Goal: Task Accomplishment & Management: Complete application form

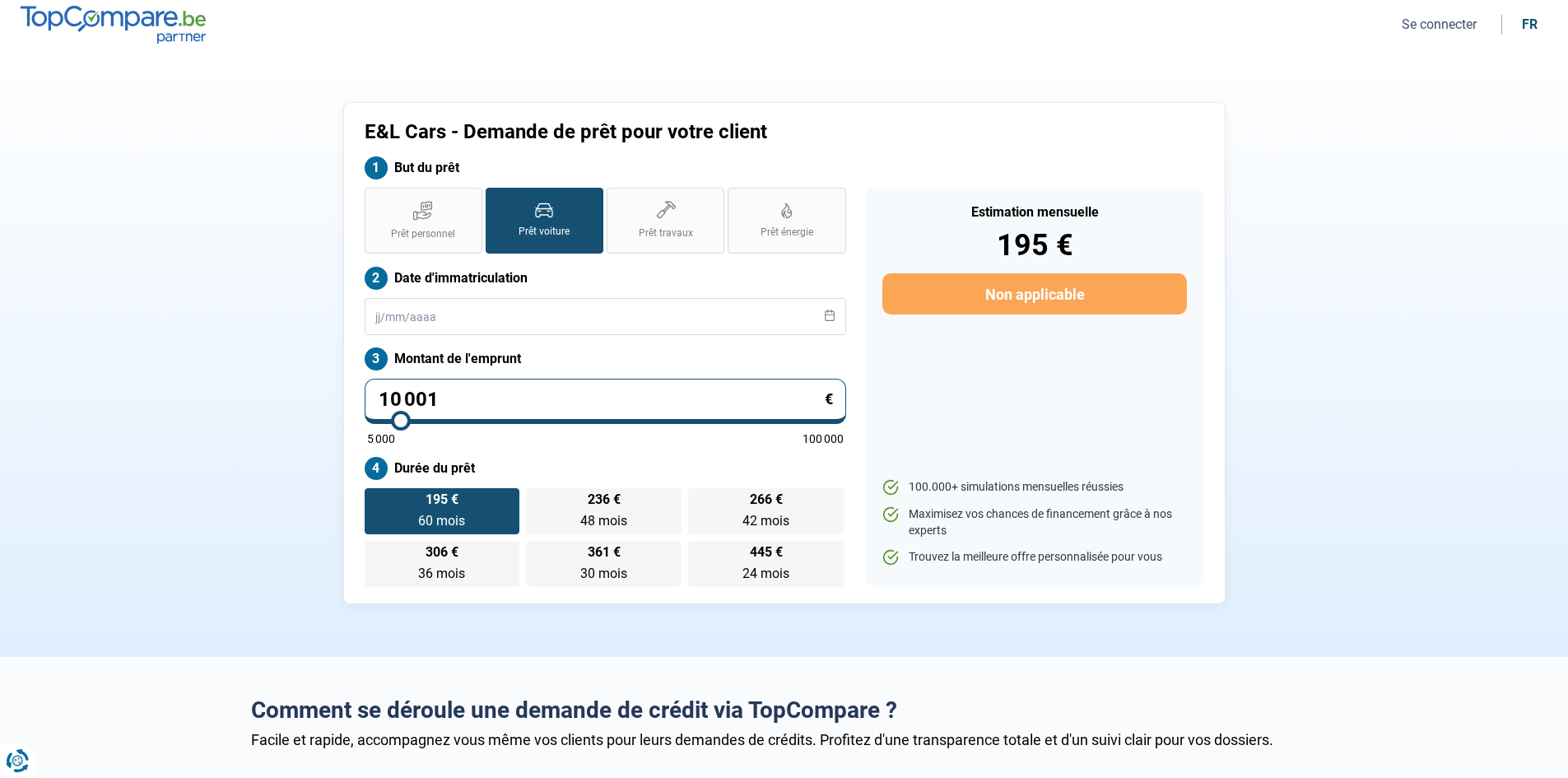
click at [1443, 25] on button "Se connecter" at bounding box center [1439, 24] width 85 height 17
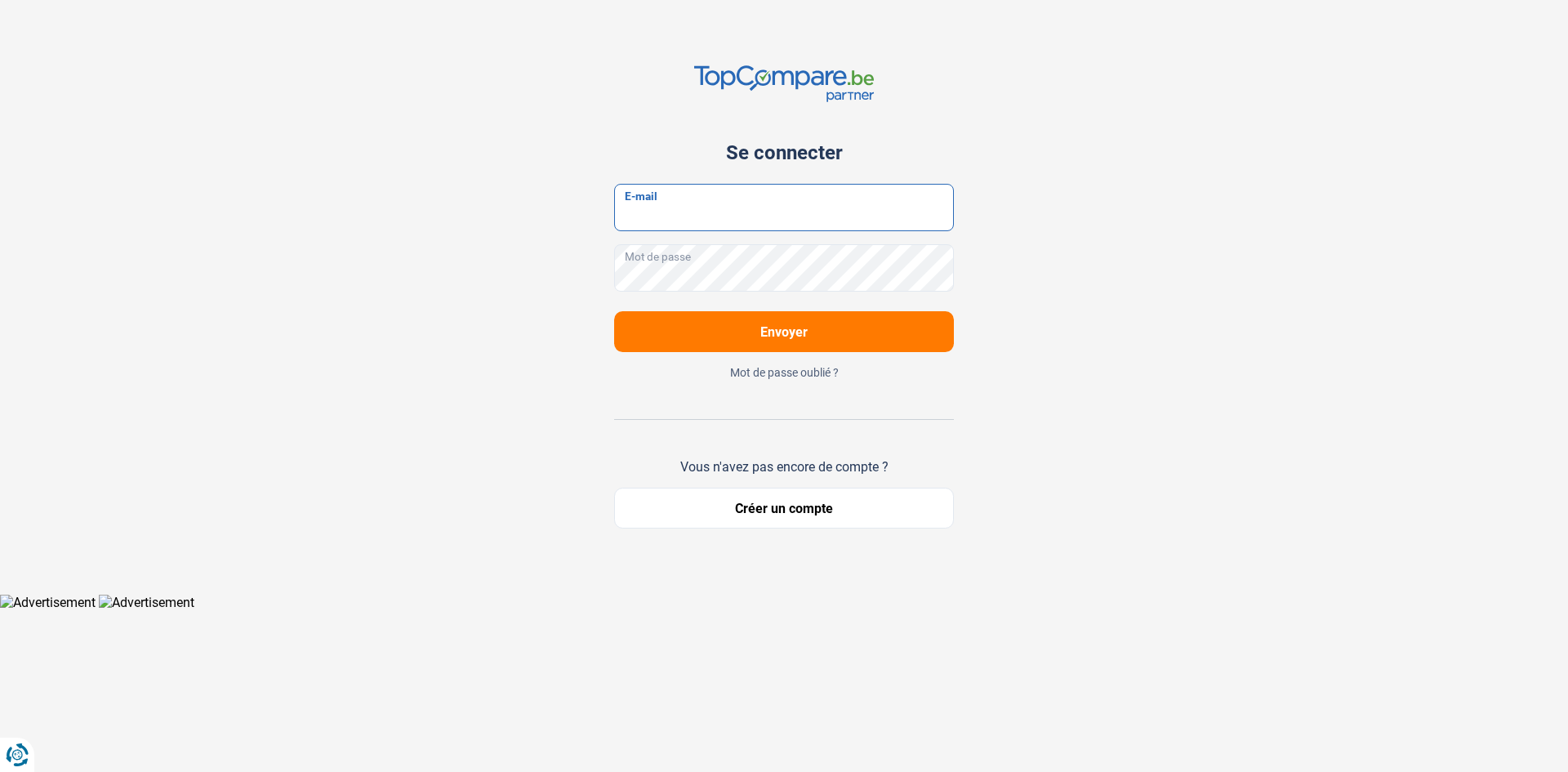
click at [747, 218] on input "E-mail" at bounding box center [784, 207] width 340 height 47
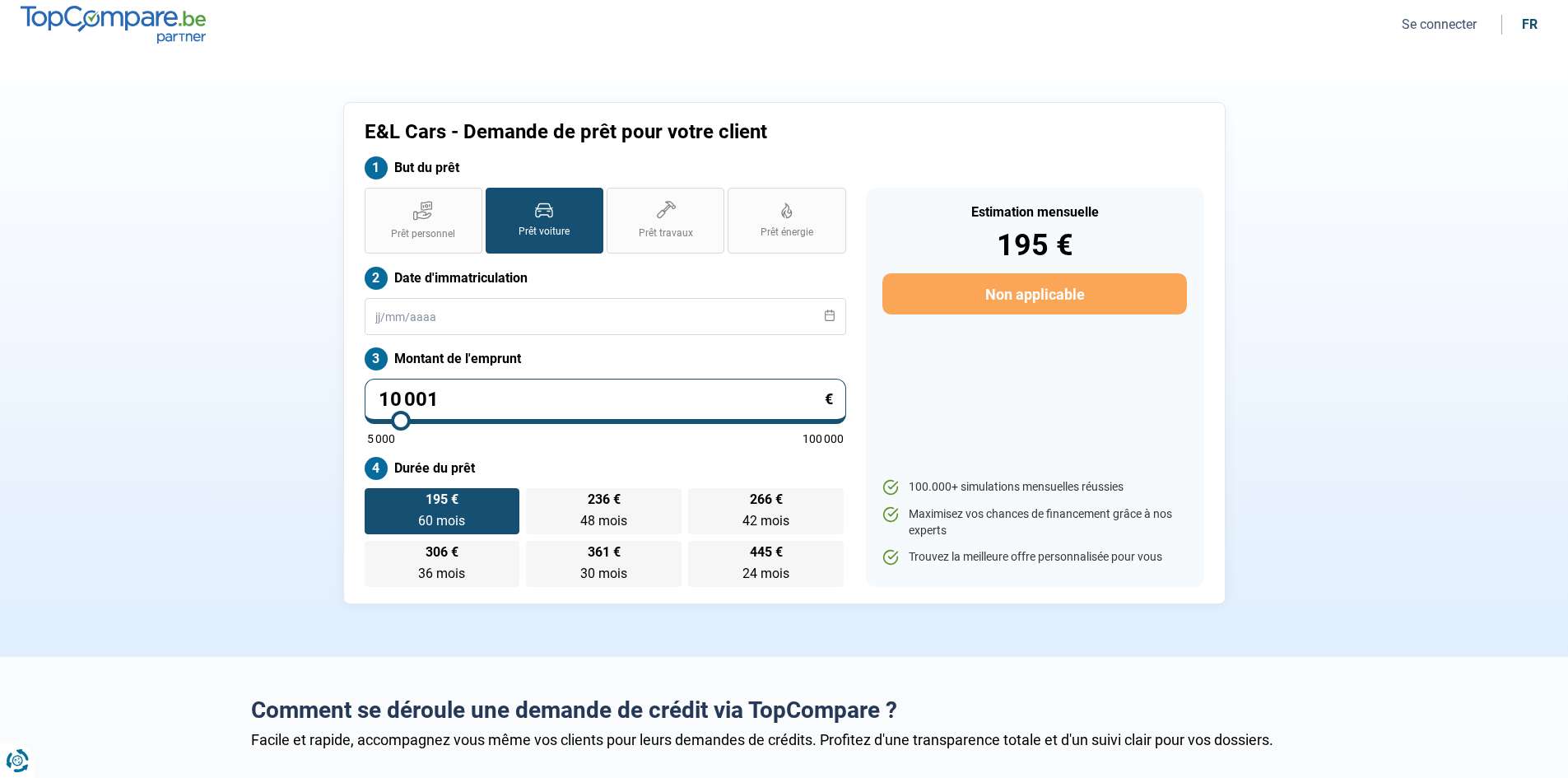
click at [1435, 21] on button "Se connecter" at bounding box center [1439, 24] width 85 height 17
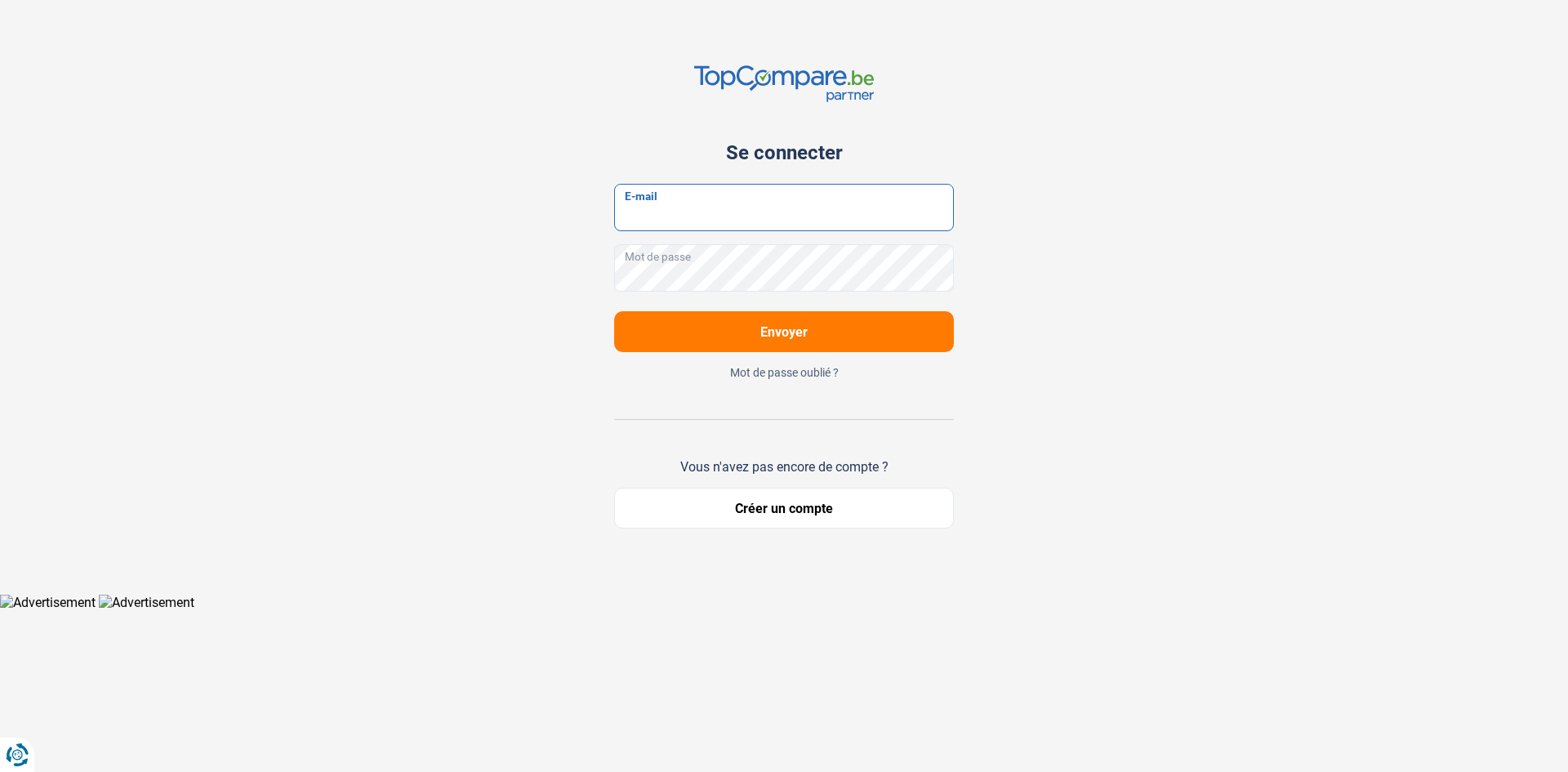
click at [839, 203] on input "E-mail" at bounding box center [784, 207] width 340 height 47
drag, startPoint x: 733, startPoint y: 217, endPoint x: 1250, endPoint y: 351, distance: 534.1
click at [1250, 351] on div "Se connecter E-mail Mot de passe Envoyer Mot de passe oublié ? Vous n'avez pas …" at bounding box center [784, 297] width 1078 height 593
click at [701, 206] on input "E-mail" at bounding box center [784, 207] width 340 height 47
drag, startPoint x: 779, startPoint y: 216, endPoint x: 635, endPoint y: 209, distance: 144.2
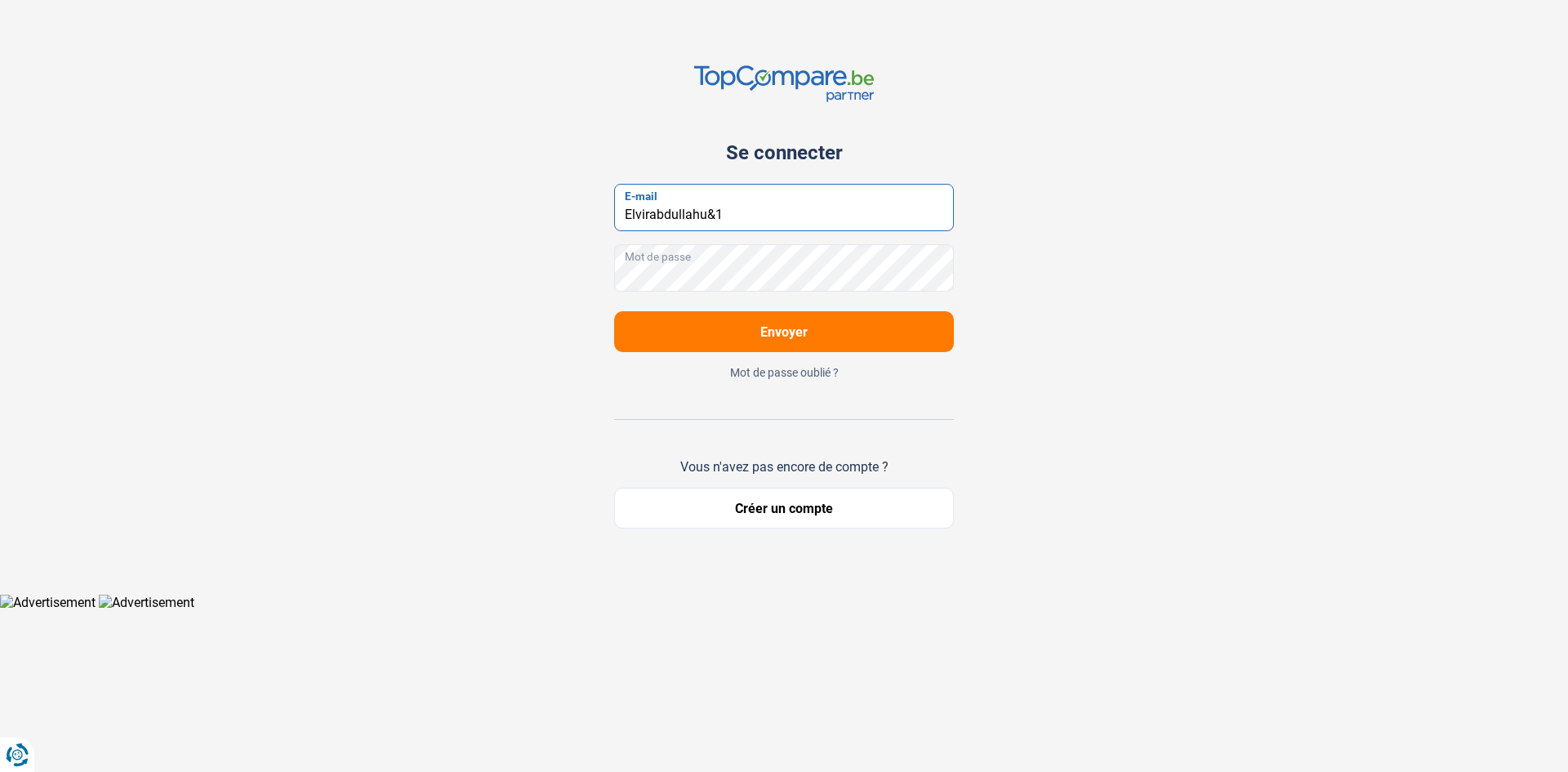
click at [626, 212] on input "Elvirabdullahu&1" at bounding box center [784, 207] width 340 height 47
type input "Elvirabdullahu&1"
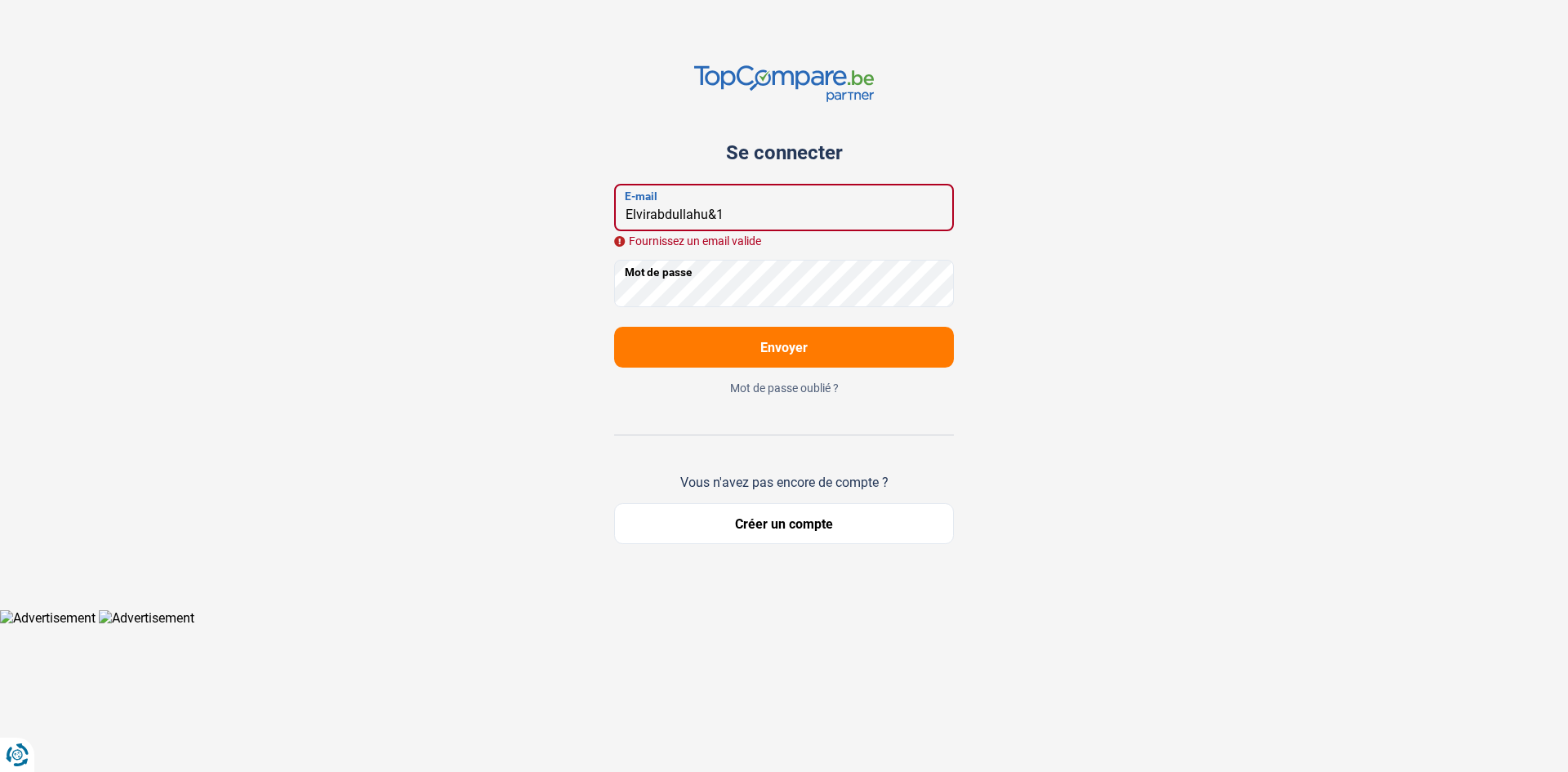
drag, startPoint x: 737, startPoint y: 213, endPoint x: 417, endPoint y: 210, distance: 320.0
click at [417, 210] on div "Se connecter Elvirabdullahu&1 E-mail Fournissez un email valide Mot de passe En…" at bounding box center [784, 304] width 1078 height 609
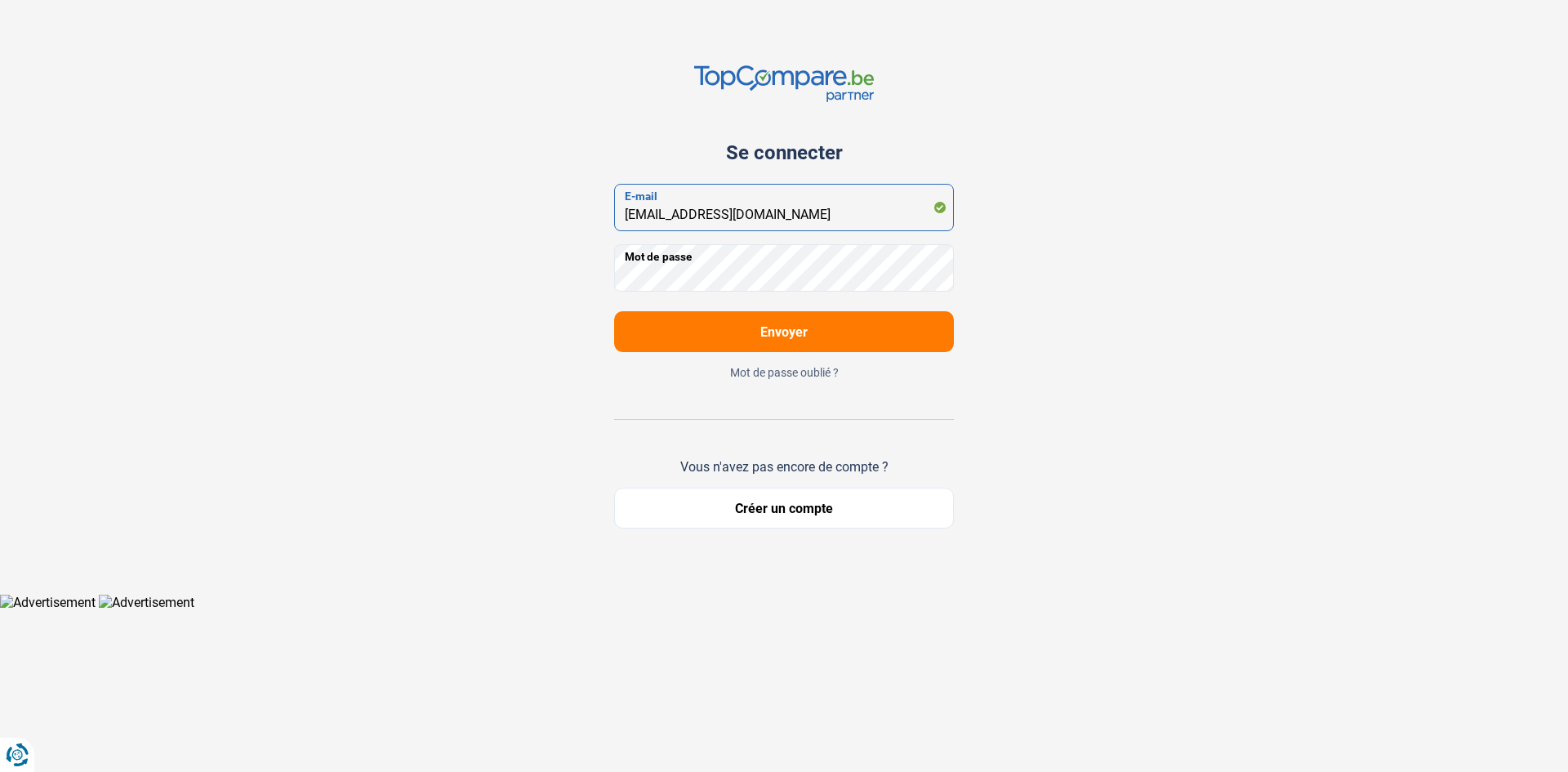
type input "elcars22@gmail.com"
click at [905, 335] on button "Envoyer" at bounding box center [784, 331] width 340 height 40
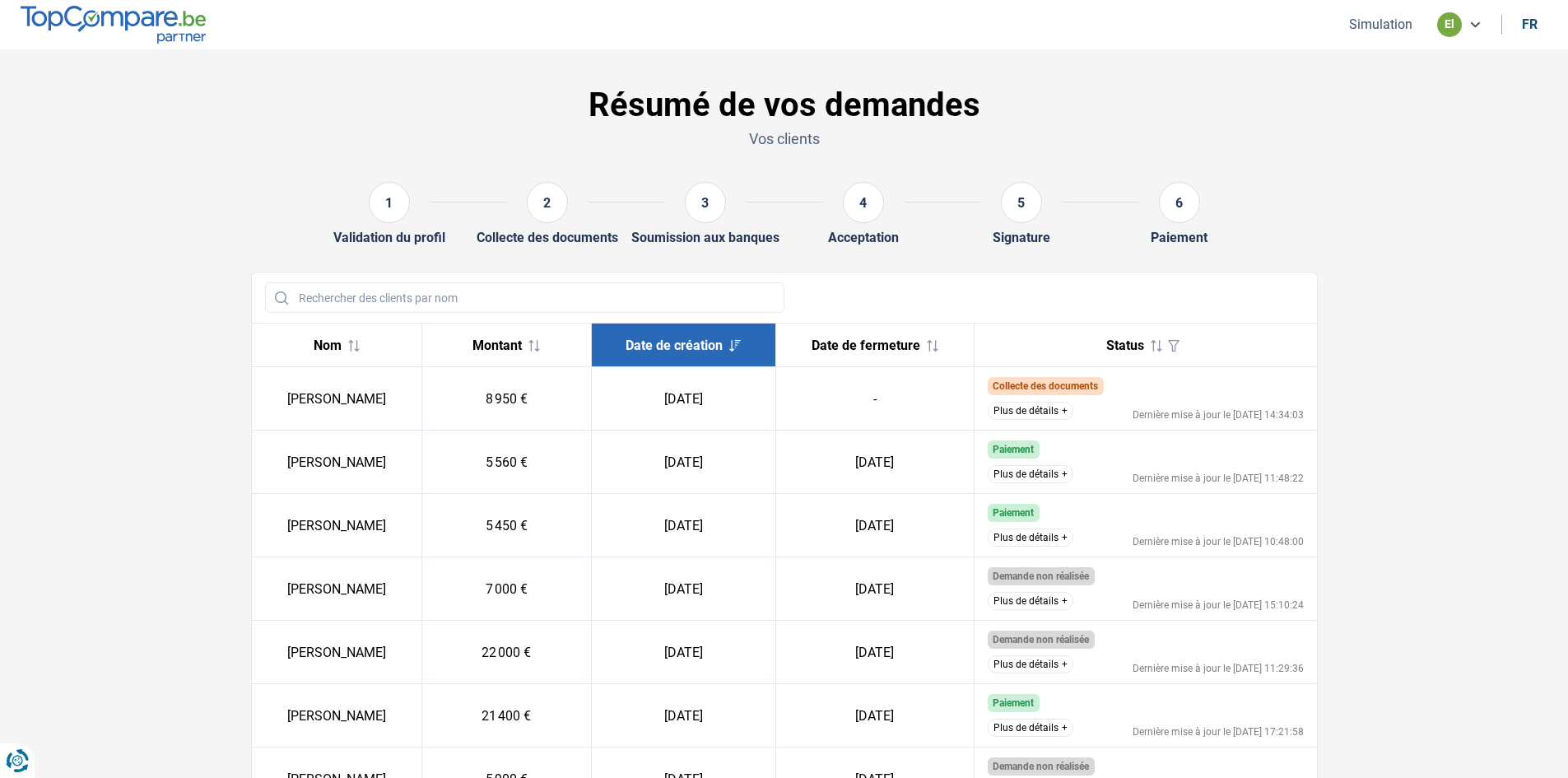
drag, startPoint x: 1386, startPoint y: 184, endPoint x: 1391, endPoint y: 176, distance: 9.4
click at [1386, 184] on section "Résumé de vos demandes Vos clients 1 Validation du profil 2 Collecte des docume…" at bounding box center [784, 634] width 1568 height 1169
drag, startPoint x: 1424, startPoint y: 146, endPoint x: 1117, endPoint y: 127, distance: 307.6
drag, startPoint x: 1115, startPoint y: 124, endPoint x: 1449, endPoint y: 292, distance: 373.9
